Goal: Entertainment & Leisure: Consume media (video, audio)

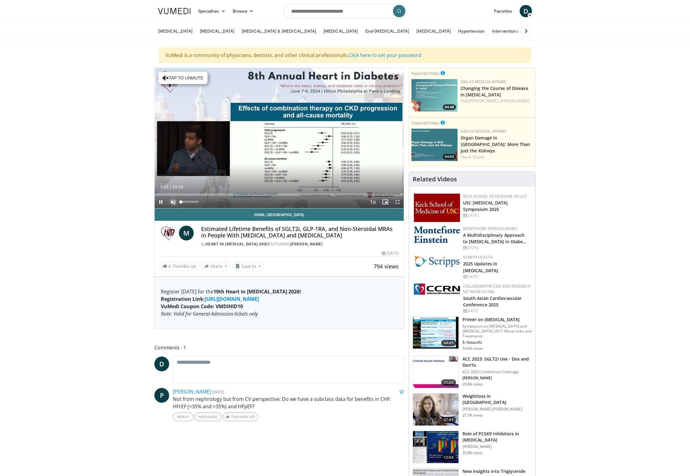
click at [173, 204] on span "Video Player" at bounding box center [173, 202] width 12 height 12
click at [399, 203] on span "Video Player" at bounding box center [398, 202] width 12 height 12
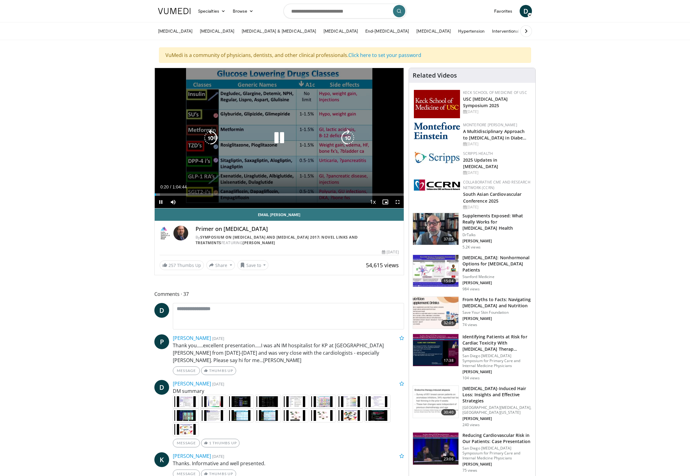
click at [286, 152] on div "10 seconds Tap to unmute" at bounding box center [279, 138] width 249 height 140
